Goal: Information Seeking & Learning: Learn about a topic

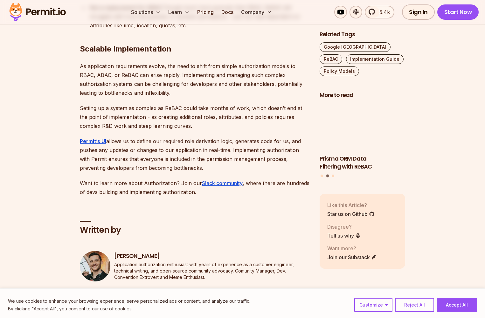
scroll to position [4873, 0]
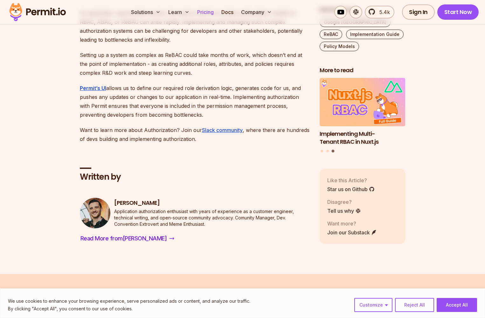
click at [207, 12] on link "Pricing" at bounding box center [206, 12] width 22 height 13
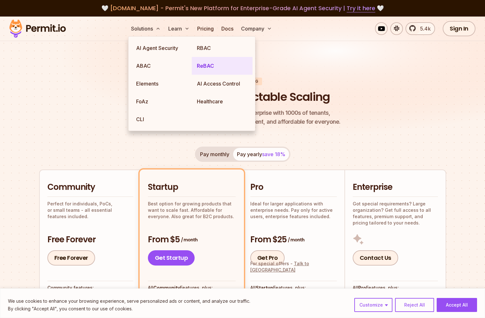
click at [224, 71] on link "ReBAC" at bounding box center [222, 66] width 61 height 18
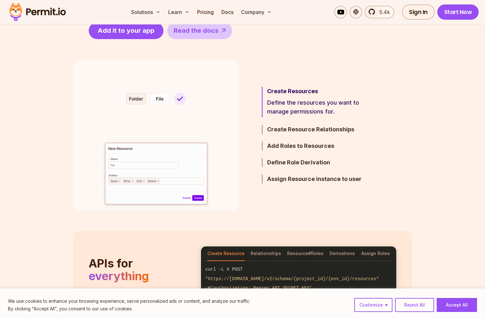
scroll to position [357, 0]
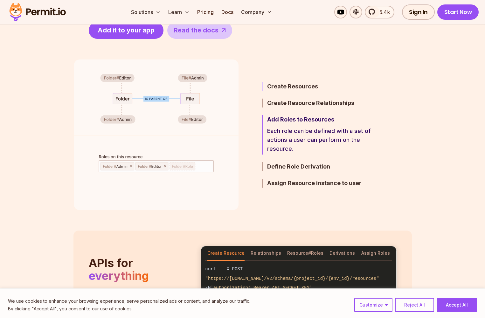
click at [302, 86] on h3 "Create Resources" at bounding box center [322, 86] width 111 height 9
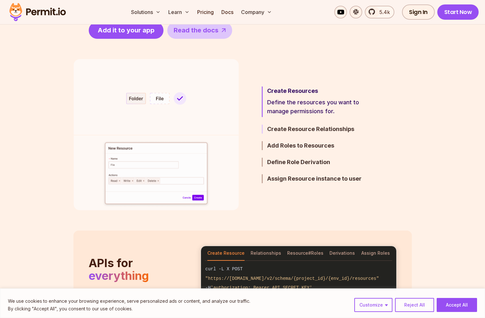
click at [279, 126] on h3 "Create Resource Relationships" at bounding box center [322, 129] width 111 height 9
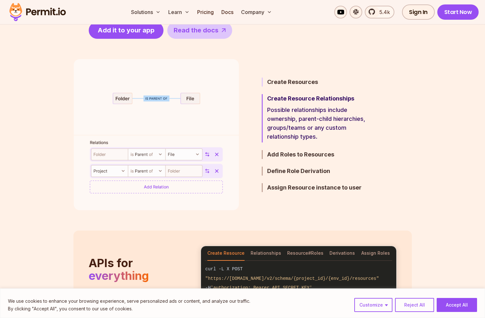
click at [288, 83] on h3 "Create Resources" at bounding box center [322, 82] width 111 height 9
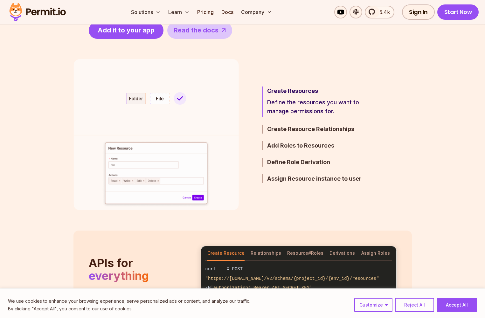
click at [275, 125] on ul "Create Resources Define the resources you want to manage permissions for. Creat…" at bounding box center [312, 134] width 132 height 151
click at [274, 127] on h3 "Create Resource Relationships" at bounding box center [322, 129] width 111 height 9
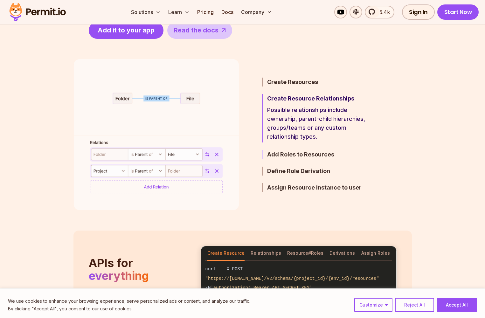
click at [274, 155] on h3 "Add Roles to Resources" at bounding box center [322, 154] width 111 height 9
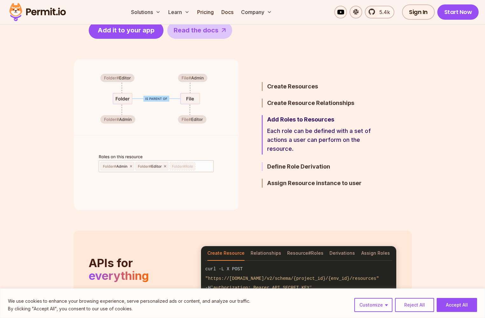
click at [275, 167] on h3 "Define Role Derivation" at bounding box center [322, 166] width 111 height 9
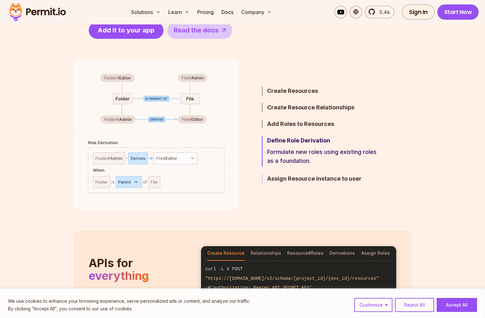
click at [292, 180] on h3 "Assign Resource instance to user" at bounding box center [322, 178] width 111 height 9
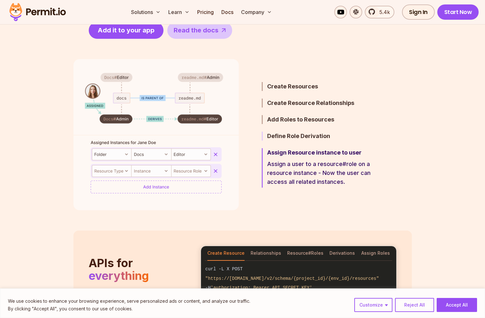
click at [287, 138] on h3 "Define Role Derivation" at bounding box center [322, 136] width 111 height 9
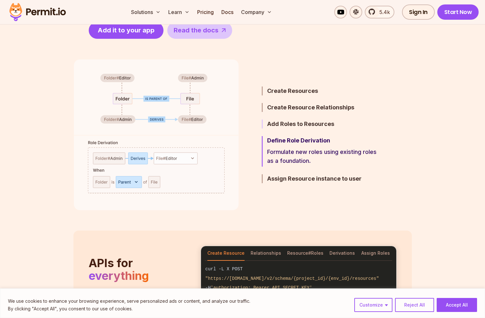
click at [284, 124] on h3 "Add Roles to Resources" at bounding box center [322, 124] width 111 height 9
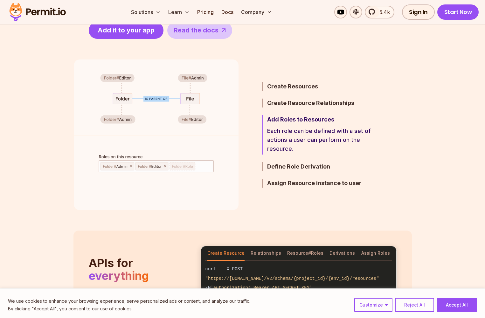
click at [273, 190] on ul "Create Resources Define the resources you want to manage permissions for. Creat…" at bounding box center [312, 134] width 132 height 151
click at [273, 184] on h3 "Assign Resource instance to user" at bounding box center [322, 183] width 111 height 9
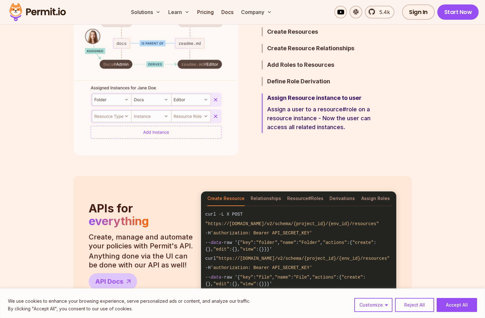
scroll to position [0, 0]
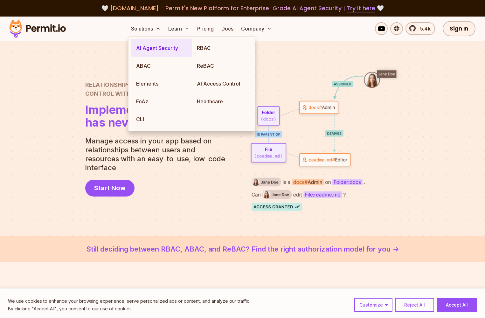
click at [149, 52] on link "AI Agent Security" at bounding box center [161, 48] width 61 height 18
click at [150, 65] on link "ABAC" at bounding box center [161, 66] width 61 height 18
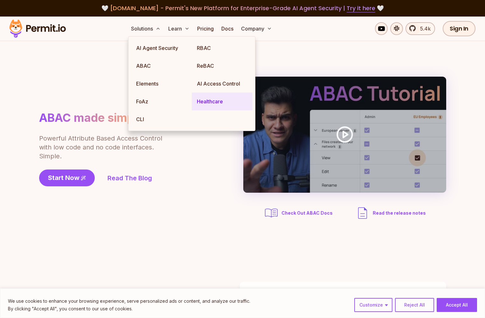
click at [206, 104] on link "Healthcare" at bounding box center [222, 102] width 61 height 18
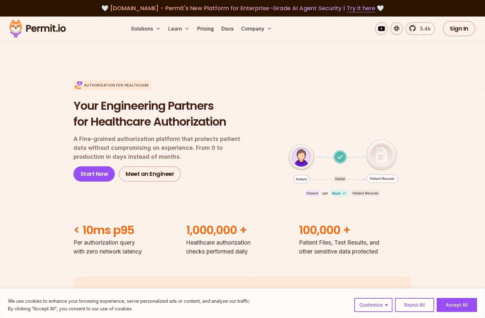
click at [225, 186] on div "Authorization for Healthcare Your Engineering Partners for Healthcare Authoriza…" at bounding box center [242, 131] width 338 height 142
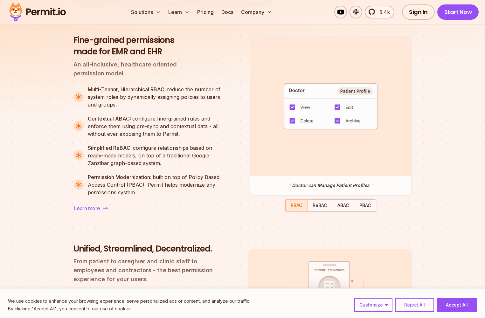
scroll to position [541, 0]
click at [314, 213] on div "Built for healthcare Security Customer Experience Enterprise Compatibility Fine…" at bounding box center [242, 315] width 338 height 693
click at [322, 206] on span "ReBAC" at bounding box center [320, 204] width 14 height 5
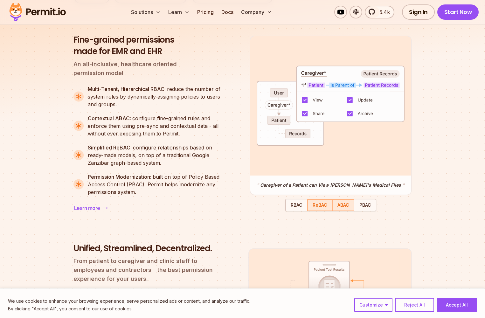
click at [347, 206] on span "ABAC" at bounding box center [342, 204] width 11 height 5
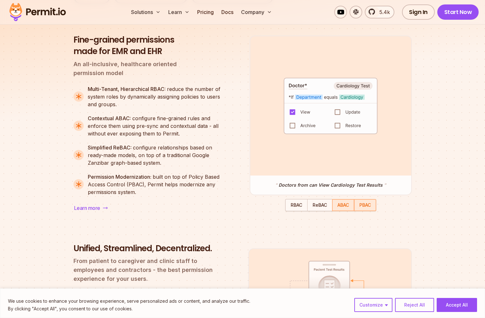
click at [364, 208] on span "PBAC" at bounding box center [364, 204] width 11 height 5
click at [344, 207] on span "ABAC" at bounding box center [342, 204] width 11 height 5
click at [316, 206] on span "ReBAC" at bounding box center [320, 204] width 14 height 5
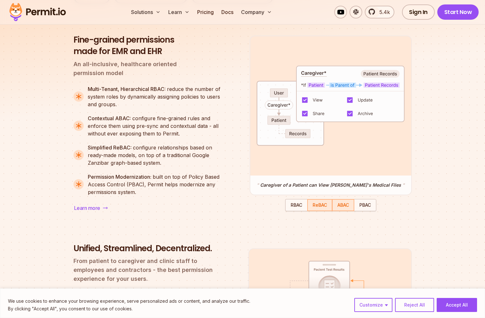
click at [340, 208] on span "ABAC" at bounding box center [342, 204] width 11 height 5
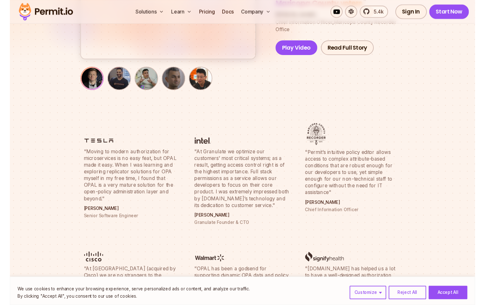
scroll to position [2274, 0]
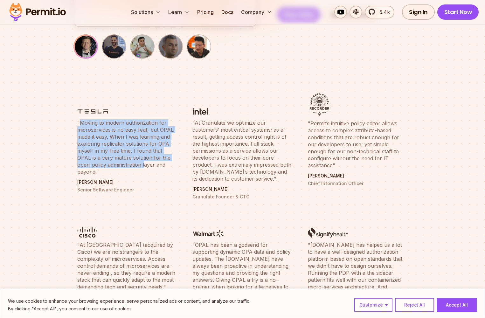
drag, startPoint x: 81, startPoint y: 114, endPoint x: 134, endPoint y: 162, distance: 71.2
click at [130, 154] on blockquote ""Moving to modern authorization for microservices is no easy feat, but OPAL mad…" at bounding box center [127, 147] width 100 height 56
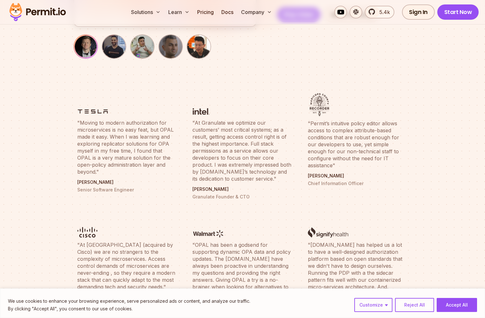
click at [135, 179] on p "[PERSON_NAME]" at bounding box center [127, 182] width 100 height 6
click at [163, 120] on blockquote ""Moving to modern authorization for microservices is no easy feat, but OPAL mad…" at bounding box center [127, 147] width 100 height 56
copy blockquote "OPAL"
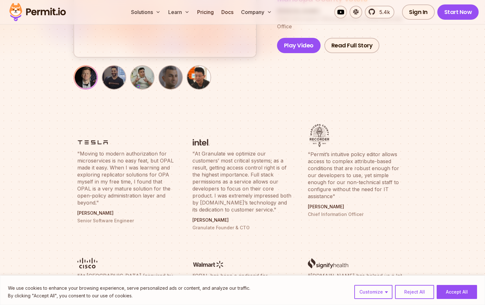
scroll to position [1494, 0]
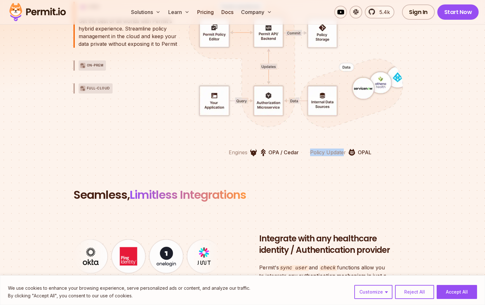
drag, startPoint x: 310, startPoint y: 150, endPoint x: 344, endPoint y: 155, distance: 34.6
click at [344, 155] on div "Engines OPA / Cedar Policy Updater OPAL" at bounding box center [300, 153] width 224 height 8
click at [268, 151] on div "Engines OPA / Cedar" at bounding box center [264, 153] width 70 height 8
drag, startPoint x: 345, startPoint y: 154, endPoint x: 307, endPoint y: 151, distance: 38.9
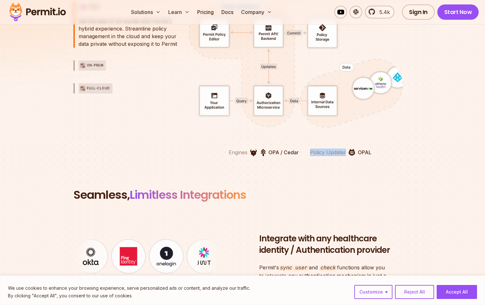
click at [307, 151] on div "Engines OPA / Cedar Policy Updater OPAL" at bounding box center [300, 153] width 224 height 8
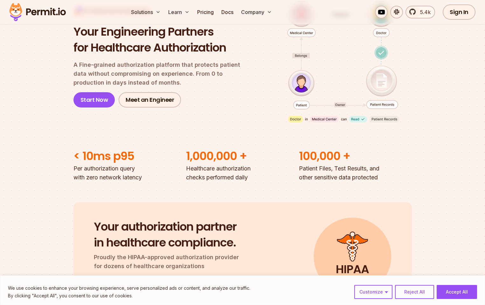
scroll to position [0, 0]
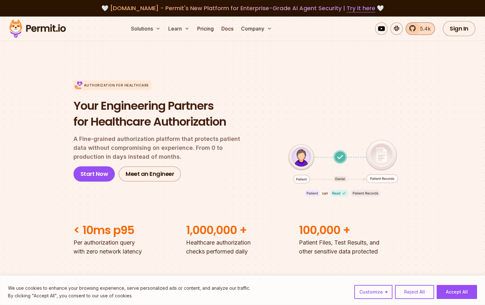
click at [424, 31] on span "5.4k" at bounding box center [423, 29] width 14 height 8
